Goal: Task Accomplishment & Management: Manage account settings

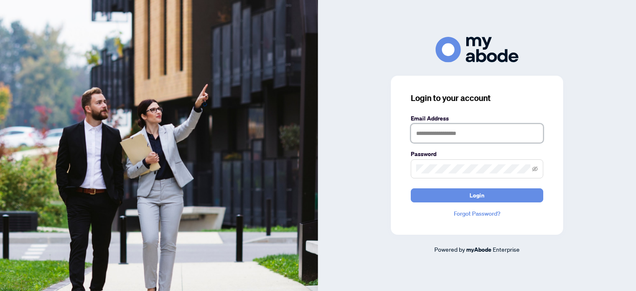
click at [476, 128] on input "text" at bounding box center [477, 133] width 132 height 19
type input "**********"
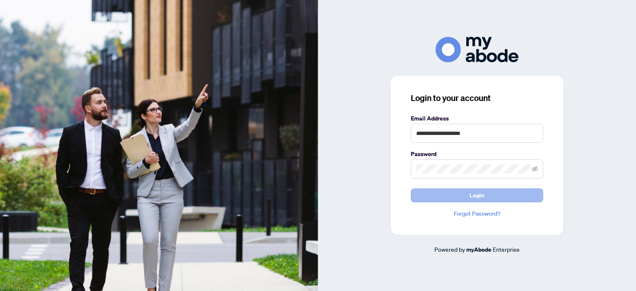
click at [472, 197] on span "Login" at bounding box center [476, 195] width 15 height 13
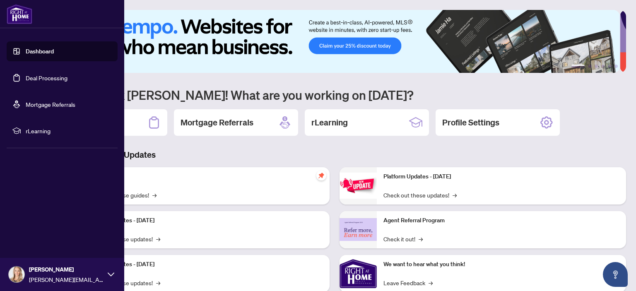
click at [26, 74] on link "Deal Processing" at bounding box center [47, 77] width 42 height 7
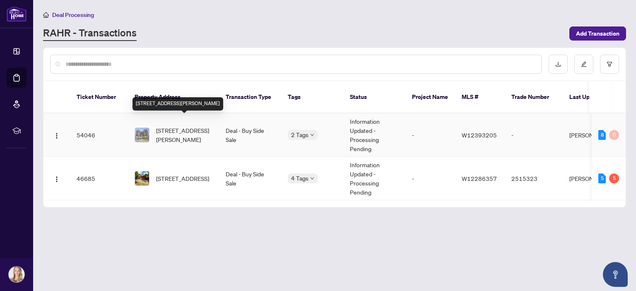
click at [180, 126] on span "[STREET_ADDRESS][PERSON_NAME]" at bounding box center [184, 135] width 56 height 18
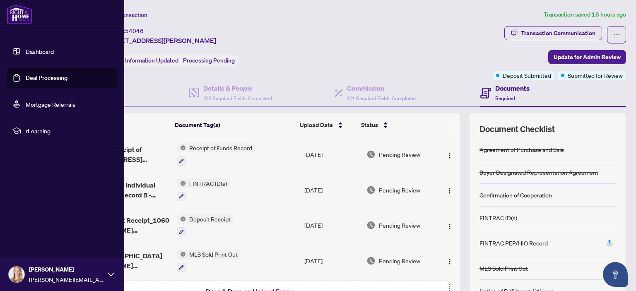
click at [26, 79] on link "Deal Processing" at bounding box center [47, 77] width 42 height 7
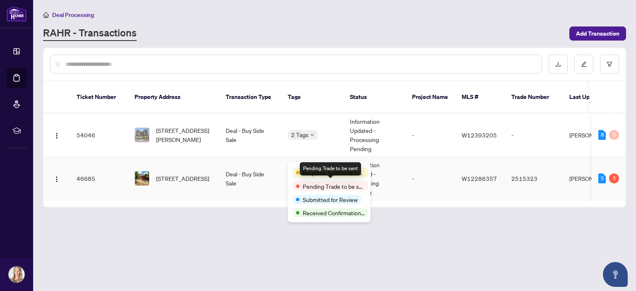
click at [317, 185] on span "Pending Trade to be sent" at bounding box center [334, 186] width 62 height 9
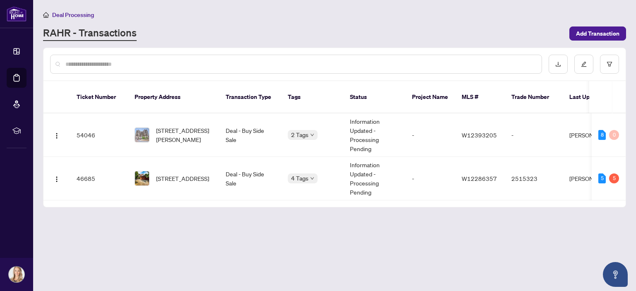
click at [256, 219] on main "Deal Processing [PERSON_NAME] - Transactions Add Transaction Ticket Number Prop…" at bounding box center [334, 145] width 603 height 291
click at [93, 163] on td "46685" at bounding box center [99, 178] width 58 height 43
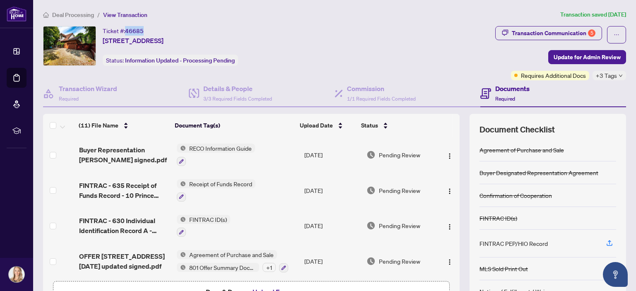
drag, startPoint x: 144, startPoint y: 31, endPoint x: 127, endPoint y: 33, distance: 17.5
click at [127, 33] on div "Ticket #: [STREET_ADDRESS]" at bounding box center [133, 35] width 61 height 19
click at [555, 33] on div "Transaction Communication 5" at bounding box center [554, 32] width 84 height 13
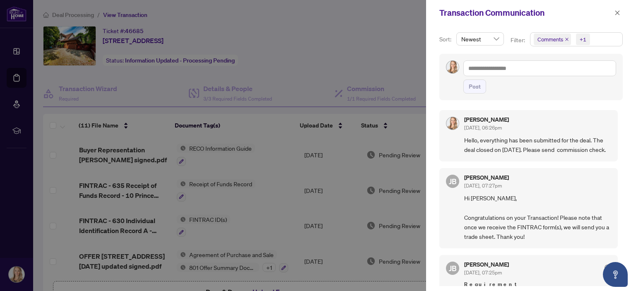
click at [408, 56] on div at bounding box center [318, 145] width 636 height 291
click at [618, 14] on icon "close" at bounding box center [617, 13] width 6 height 6
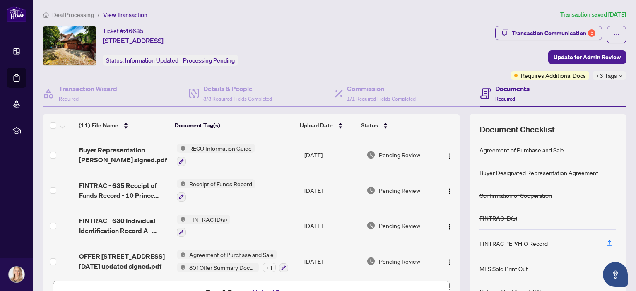
click at [438, 61] on div "Ticket #: [STREET_ADDRESS] Status: Information Updated - Processing Pending" at bounding box center [267, 46] width 449 height 40
click at [613, 38] on span "button" at bounding box center [616, 34] width 6 height 13
click at [519, 13] on ol "Deal Processing / View Transaction" at bounding box center [300, 15] width 514 height 10
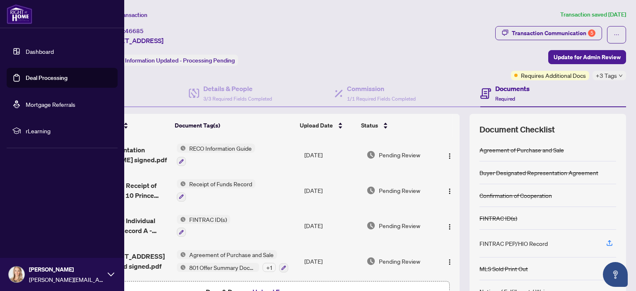
click at [22, 15] on img at bounding box center [20, 14] width 26 height 20
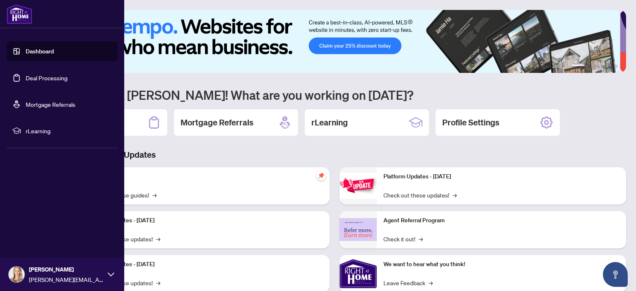
click at [111, 272] on icon at bounding box center [111, 274] width 7 height 7
click at [40, 225] on span "Logout" at bounding box center [33, 225] width 19 height 13
